Goal: Download file/media

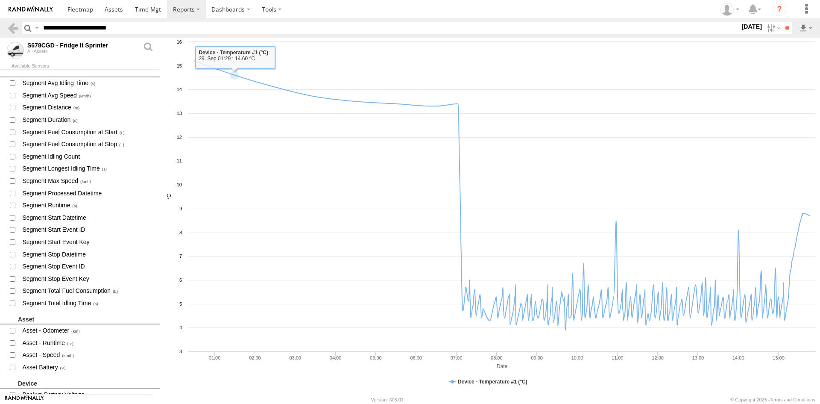
scroll to position [128, 0]
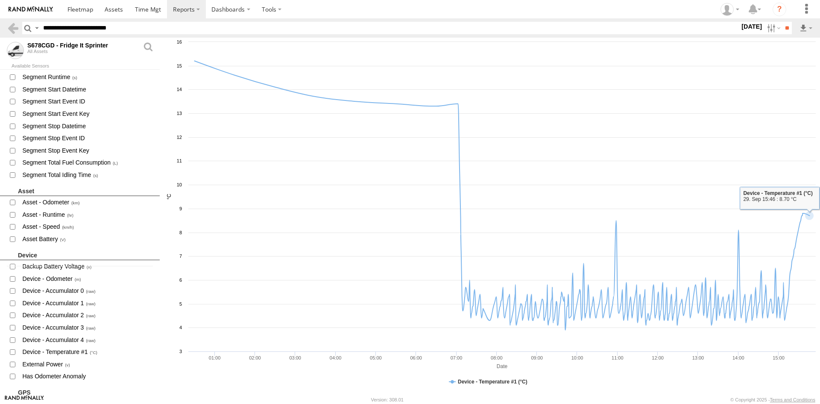
drag, startPoint x: 802, startPoint y: 25, endPoint x: 796, endPoint y: 36, distance: 12.0
click at [802, 25] on label at bounding box center [805, 28] width 15 height 12
click at [795, 42] on rect at bounding box center [490, 216] width 660 height 357
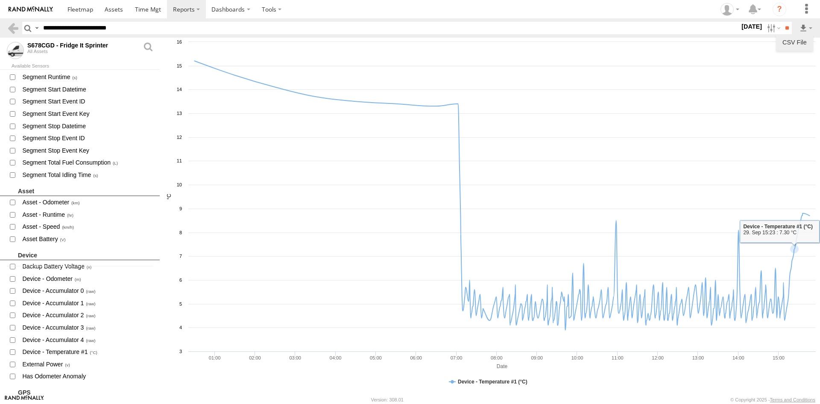
click at [796, 39] on link "CSV File" at bounding box center [794, 42] width 30 height 13
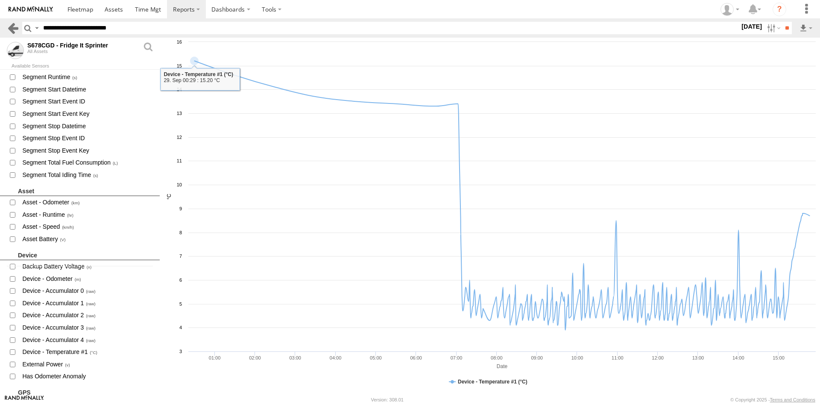
click at [19, 30] on header "Search Query Asset ID Asset Label Registration Manufacturer Model VIN S" at bounding box center [410, 27] width 820 height 19
click at [16, 30] on link at bounding box center [13, 28] width 12 height 12
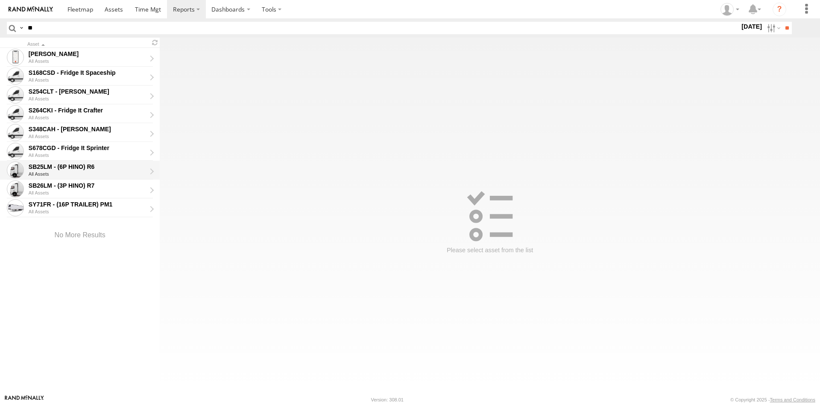
drag, startPoint x: 60, startPoint y: 170, endPoint x: 70, endPoint y: 177, distance: 11.7
click at [61, 170] on div "SB25LM - (6P HINO) R6" at bounding box center [87, 167] width 117 height 8
type input "**********"
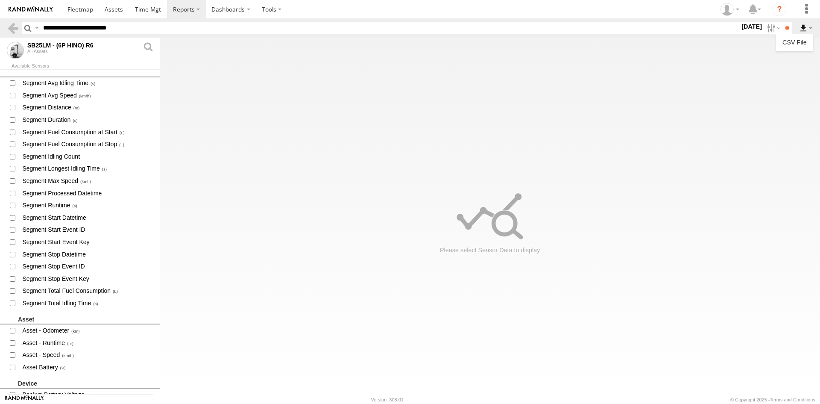
click at [798, 26] on div "Search Query Asset ID Asset Label Registration Manufacturer Model VIN S" at bounding box center [417, 28] width 791 height 12
click at [800, 26] on label at bounding box center [805, 28] width 15 height 12
click at [797, 52] on div at bounding box center [490, 216] width 660 height 357
click at [802, 32] on label at bounding box center [805, 28] width 15 height 12
click at [800, 40] on link "CSV File" at bounding box center [794, 42] width 30 height 13
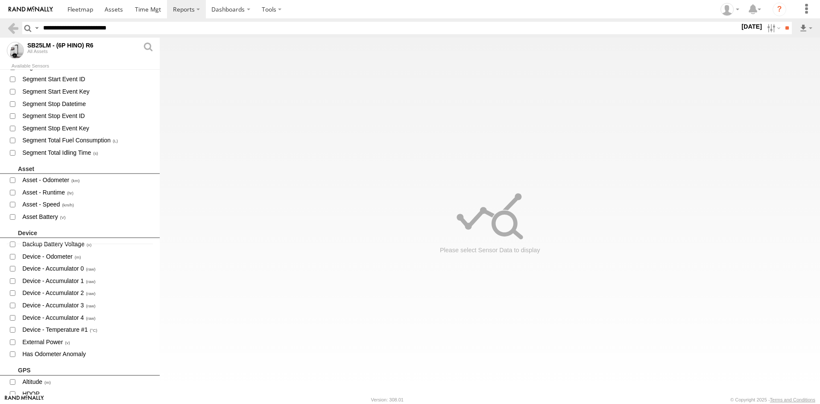
scroll to position [213, 0]
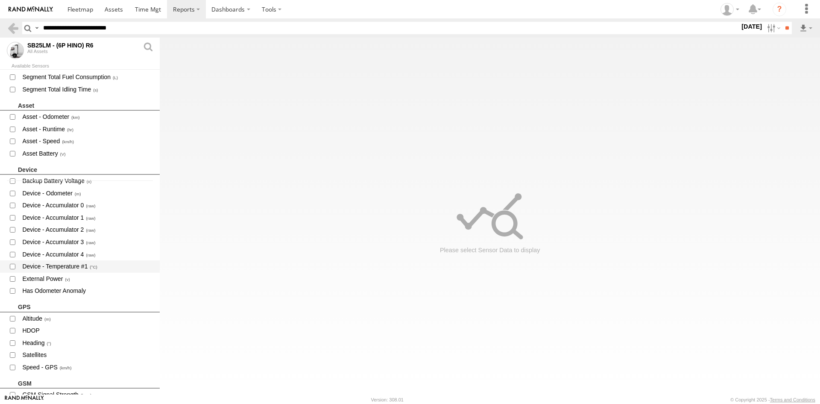
click at [80, 268] on span "Device - Temperature #1" at bounding box center [87, 266] width 132 height 11
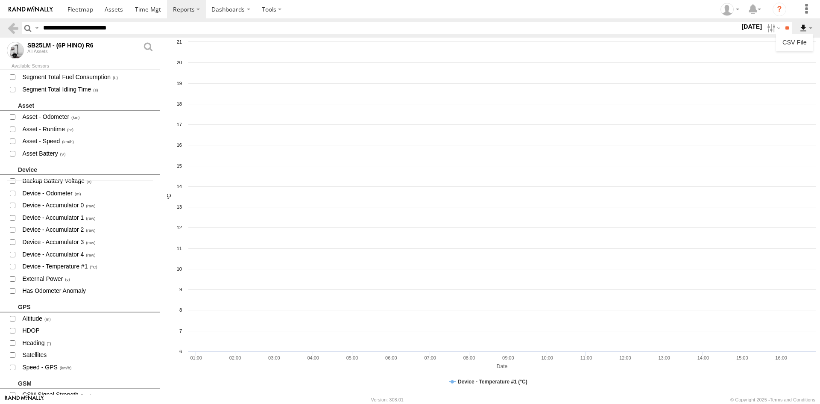
click at [803, 29] on label at bounding box center [805, 28] width 15 height 12
click at [797, 41] on link "CSV File" at bounding box center [794, 42] width 30 height 13
